Goal: Task Accomplishment & Management: Use online tool/utility

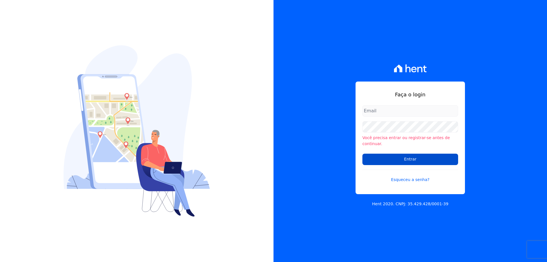
type input "[EMAIL_ADDRESS][DOMAIN_NAME]"
click at [414, 158] on input "Entrar" at bounding box center [410, 159] width 96 height 11
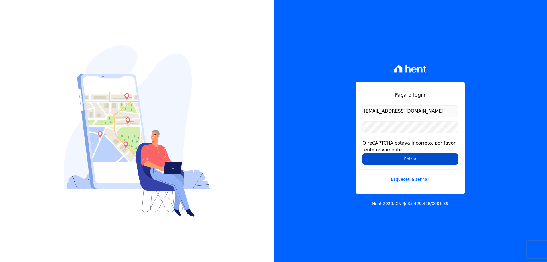
click at [390, 159] on input "Entrar" at bounding box center [410, 158] width 96 height 11
click at [396, 161] on input "Entrar" at bounding box center [410, 158] width 96 height 11
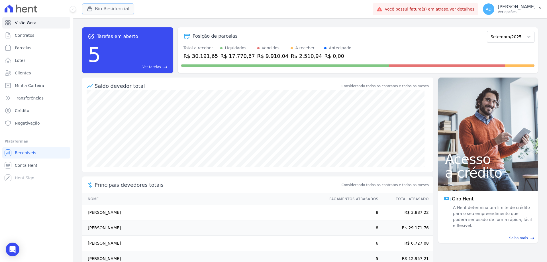
click at [91, 11] on icon "button" at bounding box center [90, 9] width 6 height 6
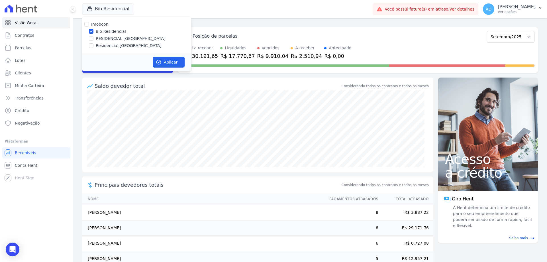
click at [153, 14] on div "Bio Residencial Imobcon Bio Residencial RESIDENCIAL ALTOS DA COLINA Residencial…" at bounding box center [226, 9] width 288 height 19
click at [36, 50] on link "Parcelas" at bounding box center [36, 47] width 68 height 11
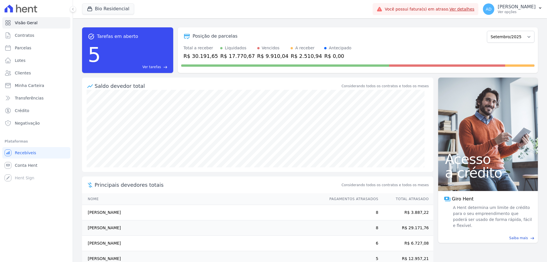
select select
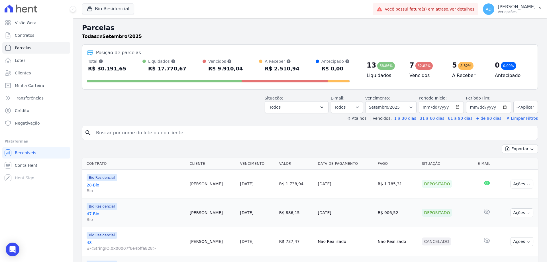
click at [144, 132] on input "search" at bounding box center [314, 132] width 443 height 11
type input "[PERSON_NAME]"
select select
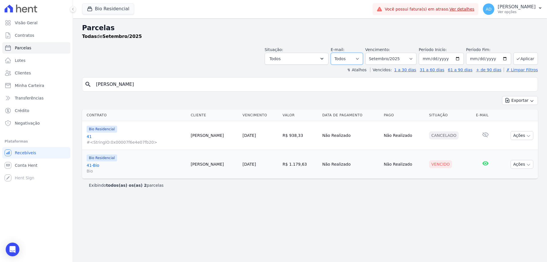
click at [363, 60] on select "Todos Lido Não-lido" at bounding box center [347, 59] width 32 height 12
click at [397, 56] on select "Filtrar por período ──────── Todos os meses Março/2024 Abril/2024 Maio/2024 Jun…" at bounding box center [390, 59] width 51 height 12
select select "08/2025"
click at [373, 53] on select "Filtrar por período ──────── Todos os meses Março/2024 Abril/2024 Maio/2024 Jun…" at bounding box center [390, 59] width 51 height 12
select select
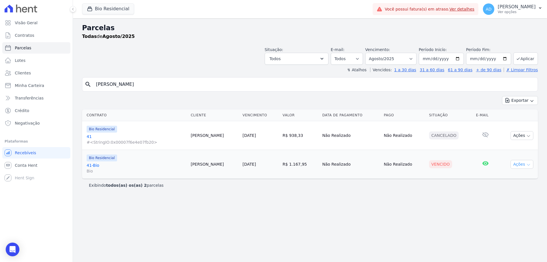
click at [522, 163] on button "Ações" at bounding box center [521, 164] width 23 height 9
click at [512, 219] on link "Negativar" at bounding box center [519, 219] width 55 height 11
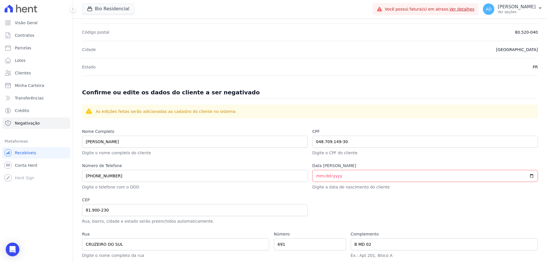
scroll to position [222, 0]
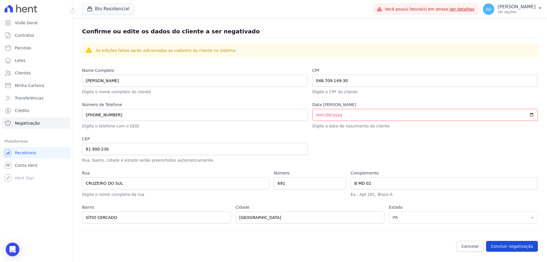
click at [497, 248] on button "Concluir negativação" at bounding box center [512, 246] width 52 height 11
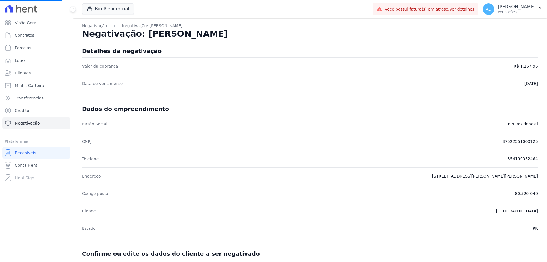
select select
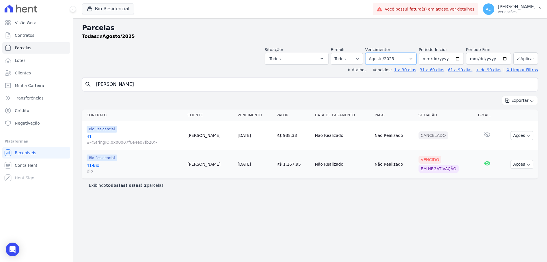
click at [398, 61] on select "Filtrar por período ──────── Todos os meses Março/2024 Abril/2024 Maio/2024 Jun…" at bounding box center [390, 59] width 51 height 12
select select "09/2026"
click at [373, 53] on select "Filtrar por período ──────── Todos os meses Março/2024 Abril/2024 Maio/2024 Jun…" at bounding box center [390, 59] width 51 height 12
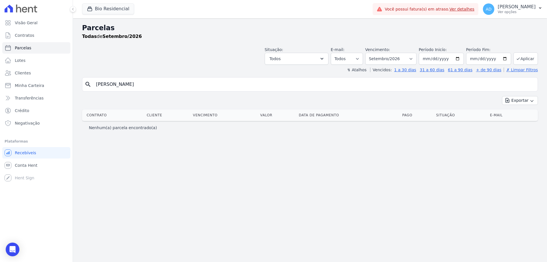
select select
click at [401, 60] on select "Filtrar por período ──────── Todos os meses Março/2024 Abril/2024 Maio/2024 Jun…" at bounding box center [390, 59] width 51 height 12
select select "09/2025"
click at [373, 53] on select "Filtrar por período ──────── Todos os meses Março/2024 Abril/2024 Maio/2024 Jun…" at bounding box center [390, 59] width 51 height 12
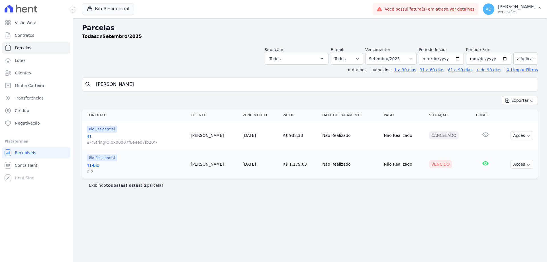
select select
click at [525, 165] on button "Ações" at bounding box center [521, 164] width 23 height 9
click at [515, 219] on link "Negativar" at bounding box center [519, 219] width 55 height 11
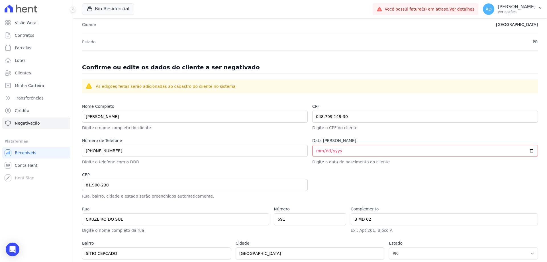
scroll to position [222, 0]
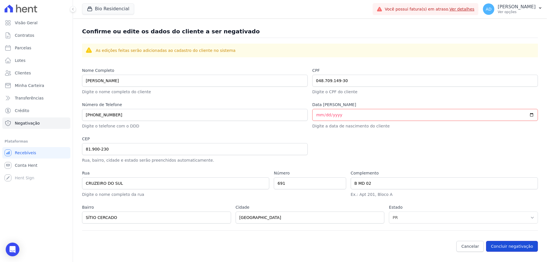
click at [509, 248] on button "Concluir negativação" at bounding box center [512, 246] width 52 height 11
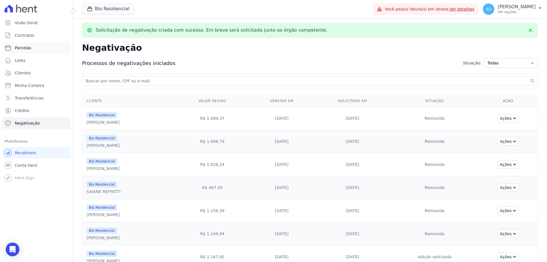
click at [38, 49] on link "Parcelas" at bounding box center [36, 47] width 68 height 11
select select
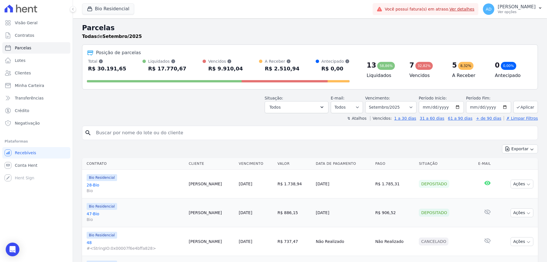
click at [112, 133] on input "search" at bounding box center [314, 132] width 443 height 11
type input "saiane"
select select
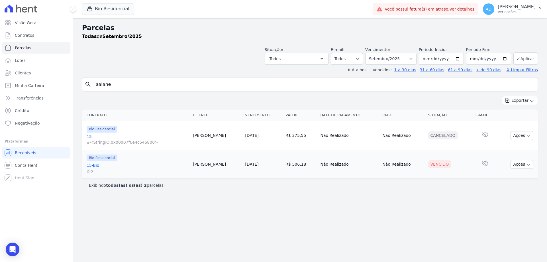
drag, startPoint x: 525, startPoint y: 166, endPoint x: 518, endPoint y: 176, distance: 12.1
click at [524, 166] on button "Ações" at bounding box center [521, 164] width 23 height 9
click at [506, 221] on link "Negativar" at bounding box center [519, 219] width 55 height 11
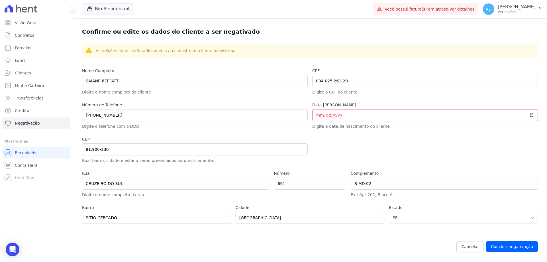
scroll to position [222, 0]
click at [507, 244] on button "Concluir negativação" at bounding box center [512, 246] width 52 height 11
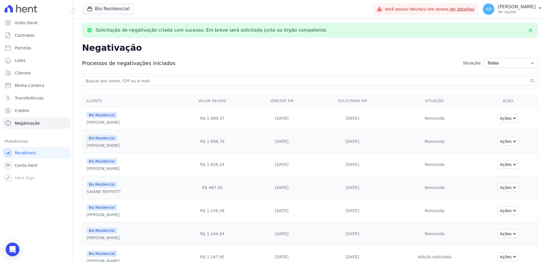
click at [154, 78] on input "search" at bounding box center [307, 80] width 444 height 7
click at [28, 49] on span "Parcelas" at bounding box center [23, 48] width 17 height 6
select select
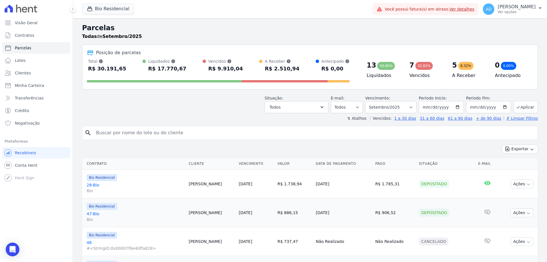
click at [139, 133] on input "search" at bounding box center [314, 132] width 443 height 11
type input "saiane"
select select
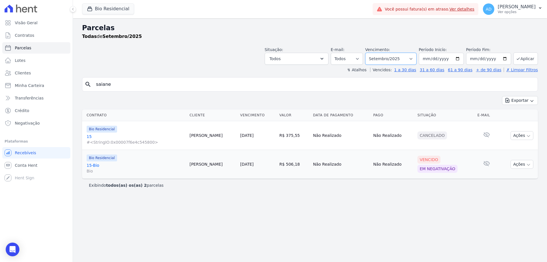
click at [406, 62] on select "Filtrar por período ──────── Todos os meses Março/2024 Abril/2024 Maio/2024 Jun…" at bounding box center [390, 59] width 51 height 12
select select "08/2025"
click at [373, 53] on select "Filtrar por período ──────── Todos os meses Março/2024 Abril/2024 Maio/2024 Jun…" at bounding box center [390, 59] width 51 height 12
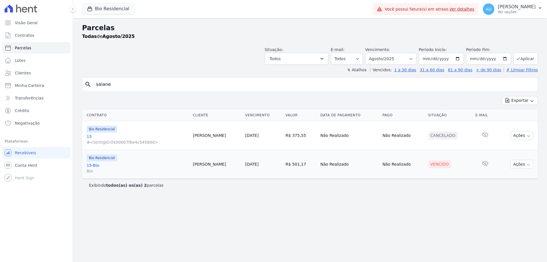
select select
click at [526, 165] on icon "button" at bounding box center [528, 164] width 5 height 5
click at [498, 220] on link "Negativar" at bounding box center [519, 219] width 55 height 11
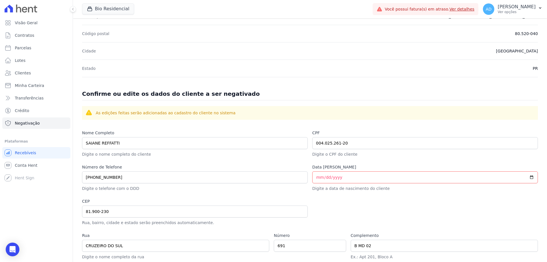
scroll to position [222, 0]
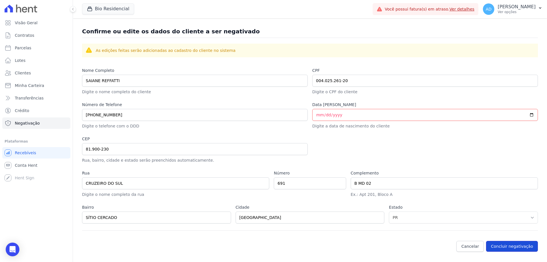
drag, startPoint x: 518, startPoint y: 249, endPoint x: 511, endPoint y: 253, distance: 7.5
click at [518, 249] on button "Concluir negativação" at bounding box center [512, 246] width 52 height 11
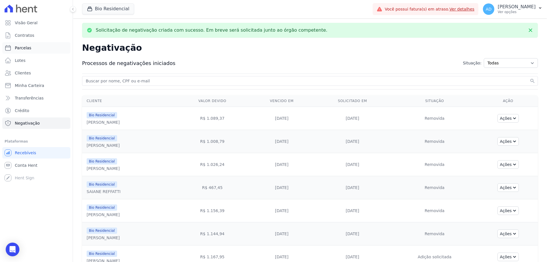
click at [33, 52] on link "Parcelas" at bounding box center [36, 47] width 68 height 11
select select
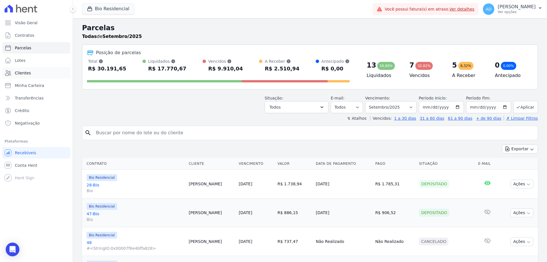
click at [36, 71] on link "Clientes" at bounding box center [36, 72] width 68 height 11
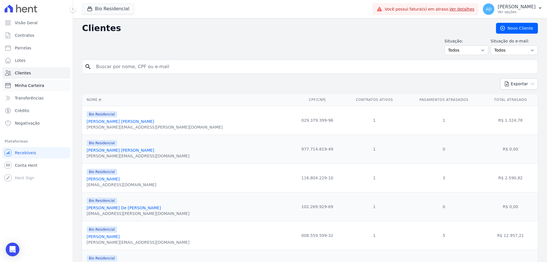
click at [35, 85] on span "Minha Carteira" at bounding box center [29, 86] width 29 height 6
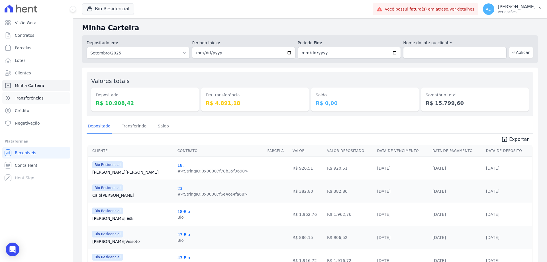
click at [34, 101] on span "Transferências" at bounding box center [29, 98] width 29 height 6
